Goal: Navigation & Orientation: Find specific page/section

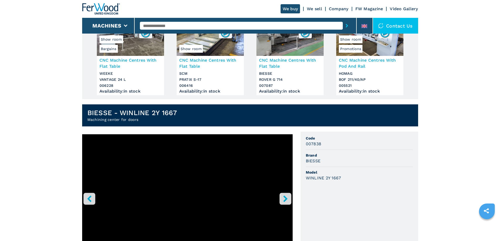
scroll to position [140, 0]
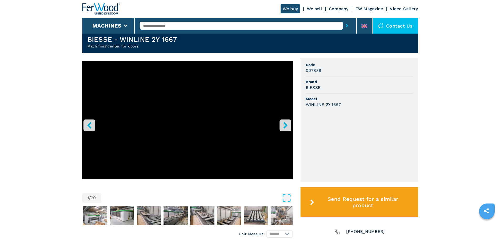
click at [288, 127] on icon "right-button" at bounding box center [285, 125] width 7 height 7
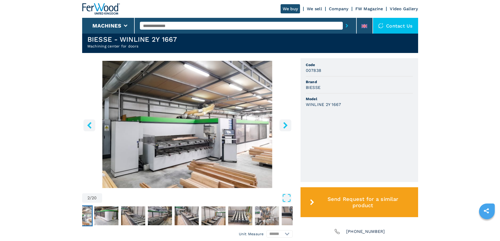
click at [286, 128] on icon "right-button" at bounding box center [285, 125] width 7 height 7
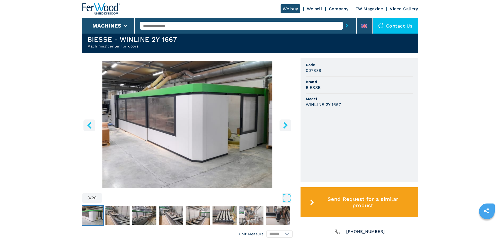
click at [286, 128] on icon "right-button" at bounding box center [285, 125] width 7 height 7
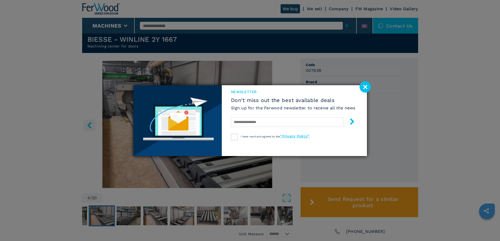
click at [369, 92] on image at bounding box center [365, 86] width 11 height 11
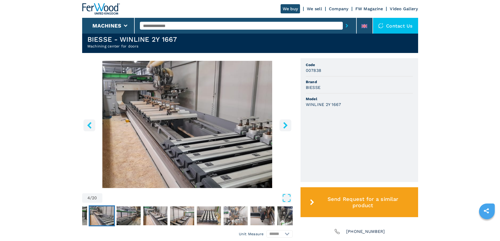
click at [287, 127] on icon "right-button" at bounding box center [285, 125] width 7 height 7
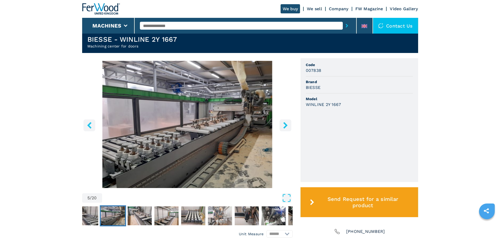
click at [288, 126] on icon "right-button" at bounding box center [285, 125] width 7 height 7
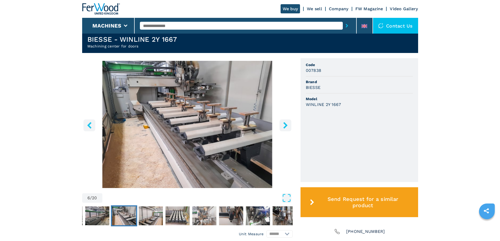
click at [288, 126] on icon "right-button" at bounding box center [285, 125] width 7 height 7
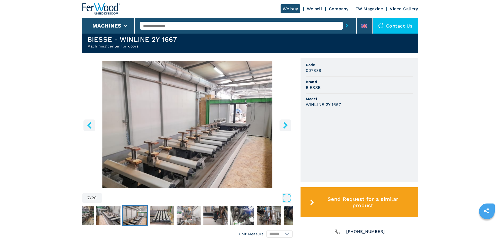
click at [288, 126] on icon "right-button" at bounding box center [285, 125] width 7 height 7
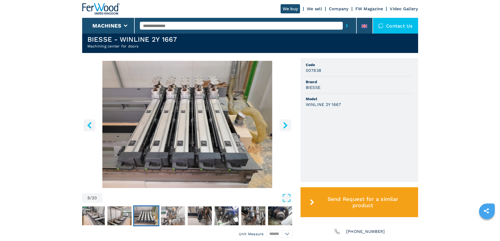
click at [288, 126] on icon "right-button" at bounding box center [285, 125] width 7 height 7
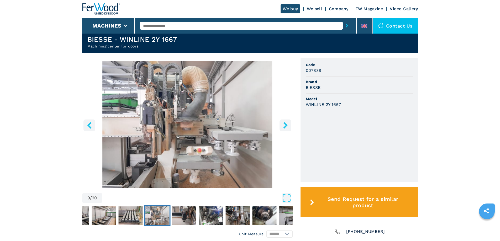
click at [288, 126] on icon "right-button" at bounding box center [285, 125] width 7 height 7
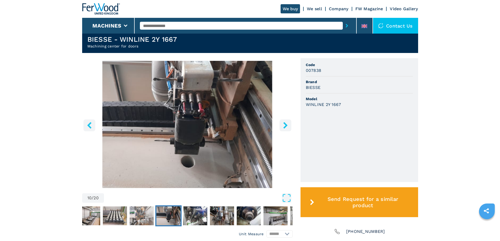
click at [288, 126] on icon "right-button" at bounding box center [285, 125] width 7 height 7
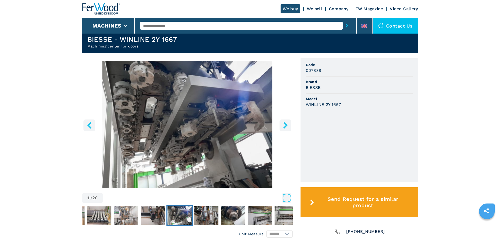
click at [288, 126] on icon "right-button" at bounding box center [285, 125] width 7 height 7
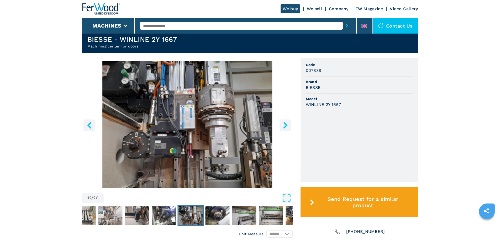
click at [288, 126] on icon "right-button" at bounding box center [285, 125] width 7 height 7
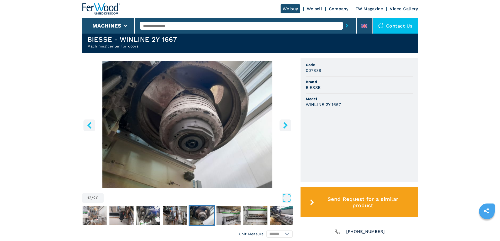
click at [288, 126] on icon "right-button" at bounding box center [285, 125] width 7 height 7
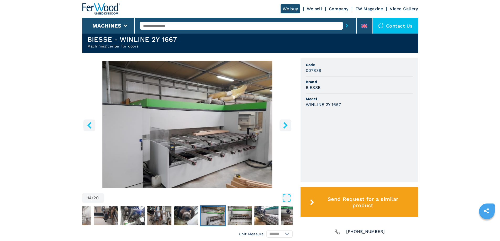
click at [288, 126] on icon "right-button" at bounding box center [285, 125] width 7 height 7
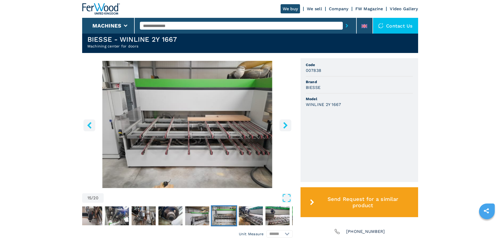
click at [288, 126] on icon "right-button" at bounding box center [285, 125] width 7 height 7
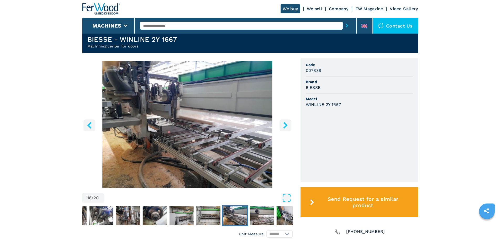
click at [288, 126] on icon "right-button" at bounding box center [285, 125] width 7 height 7
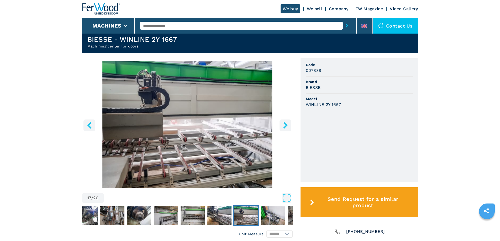
click at [113, 11] on img at bounding box center [101, 9] width 38 height 12
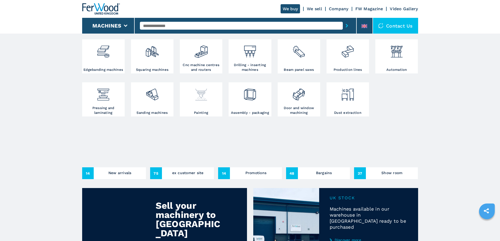
scroll to position [88, 0]
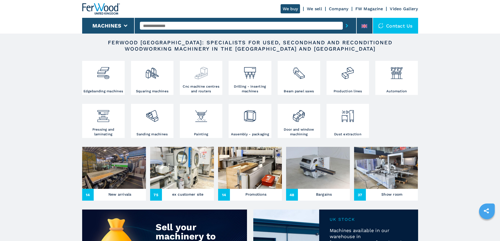
click at [206, 84] on div at bounding box center [201, 73] width 40 height 22
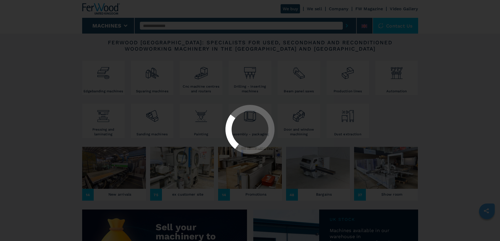
select select "**********"
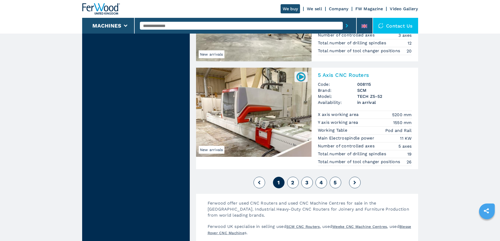
scroll to position [1260, 0]
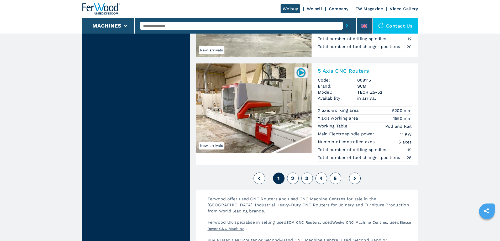
click at [290, 179] on button "2" at bounding box center [293, 179] width 12 height 12
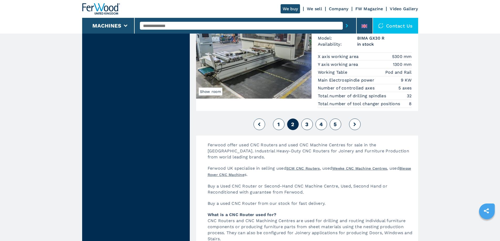
scroll to position [1312, 0]
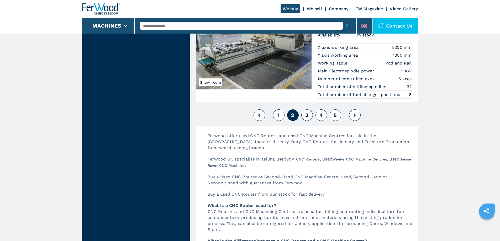
click at [308, 114] on button "3" at bounding box center [307, 115] width 12 height 12
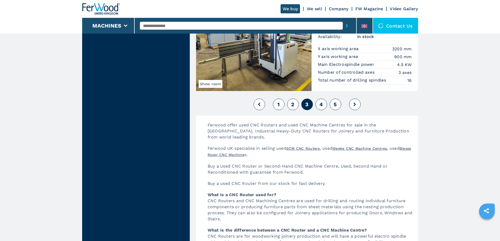
scroll to position [1360, 0]
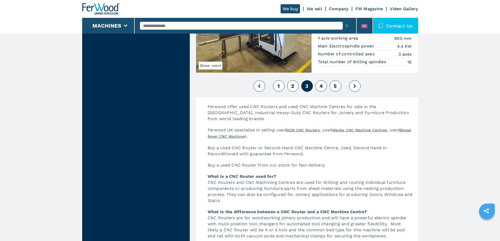
click at [320, 90] on button "4" at bounding box center [321, 86] width 12 height 12
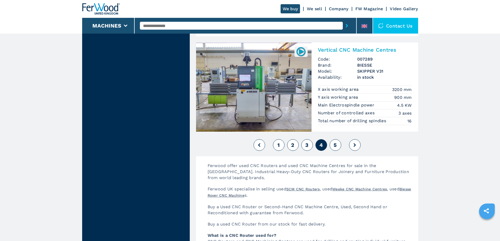
scroll to position [1295, 0]
click at [331, 145] on button "5" at bounding box center [336, 145] width 12 height 12
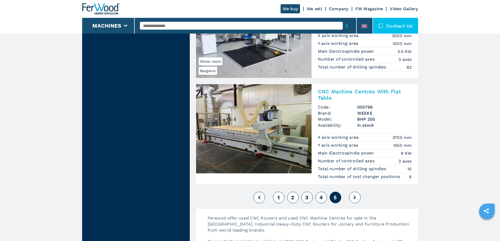
scroll to position [1067, 0]
